Goal: Check status: Check status

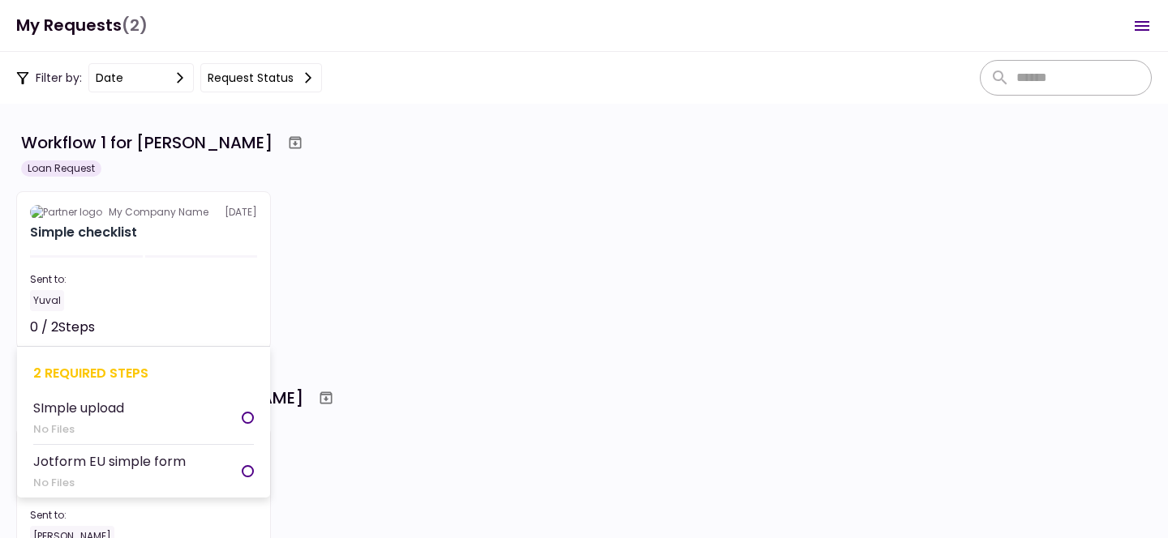
click at [194, 256] on div at bounding box center [201, 256] width 113 height 2
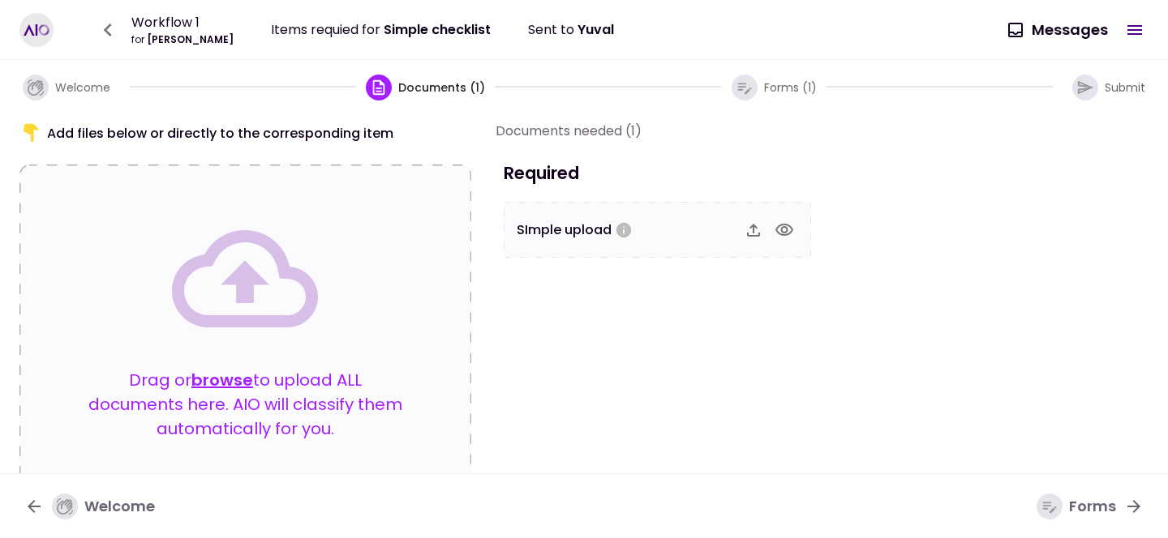
click at [105, 29] on icon "button" at bounding box center [108, 30] width 8 height 13
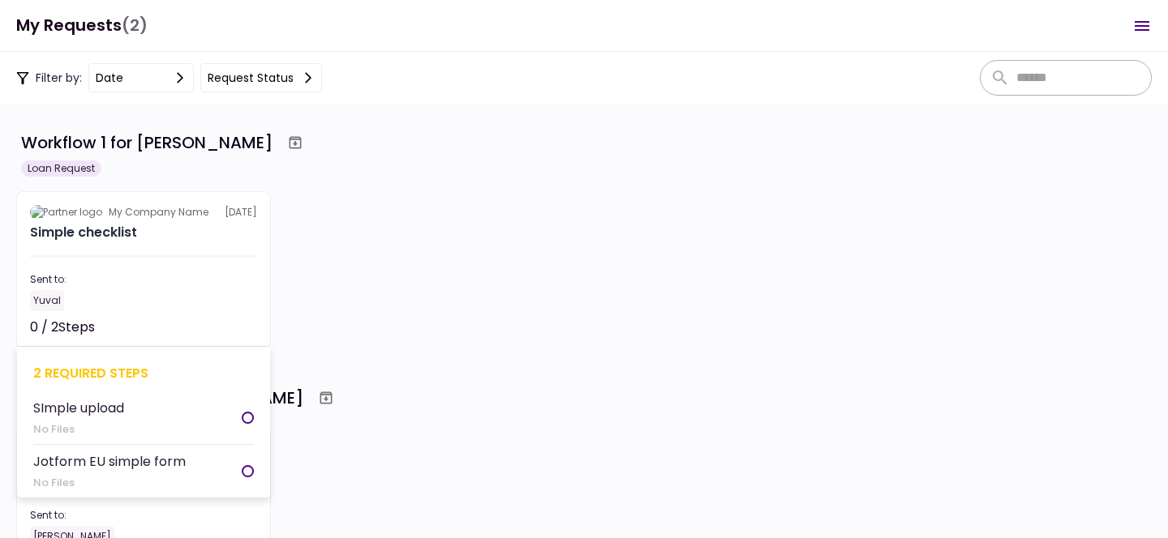
click at [203, 280] on div "Sent to:" at bounding box center [143, 279] width 227 height 15
